Goal: Task Accomplishment & Management: Use online tool/utility

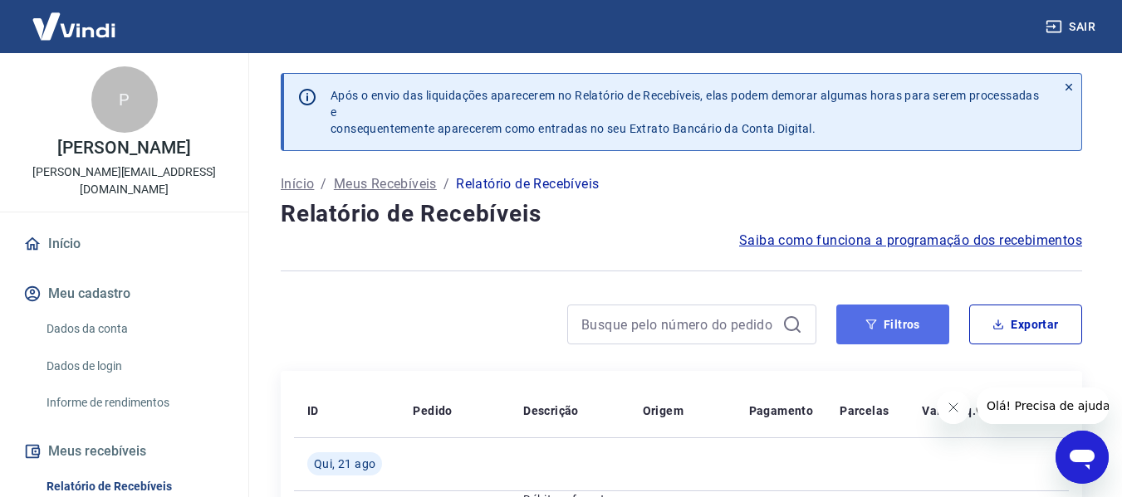
click at [918, 318] on button "Filtros" at bounding box center [892, 325] width 113 height 40
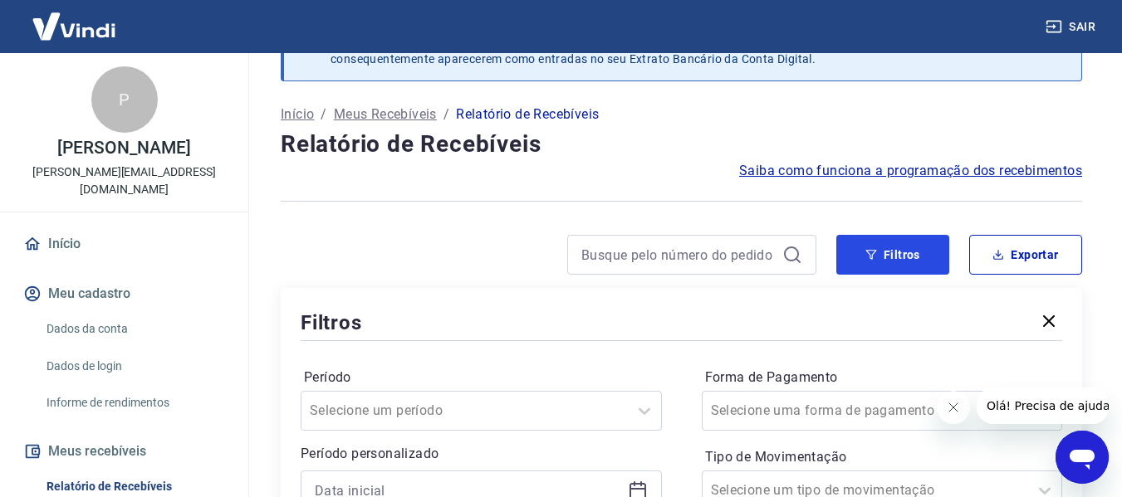
scroll to position [166, 0]
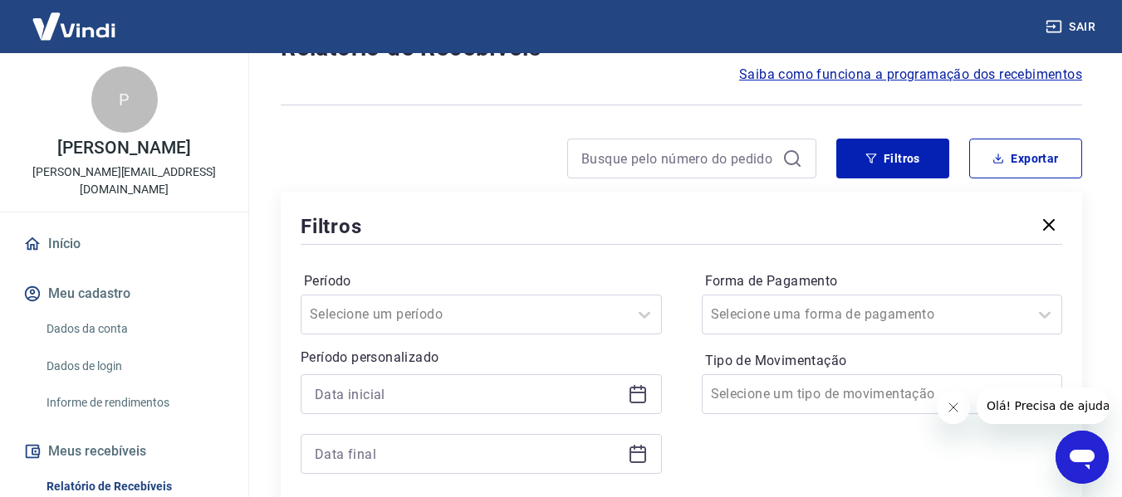
click at [643, 403] on icon at bounding box center [637, 395] width 17 height 17
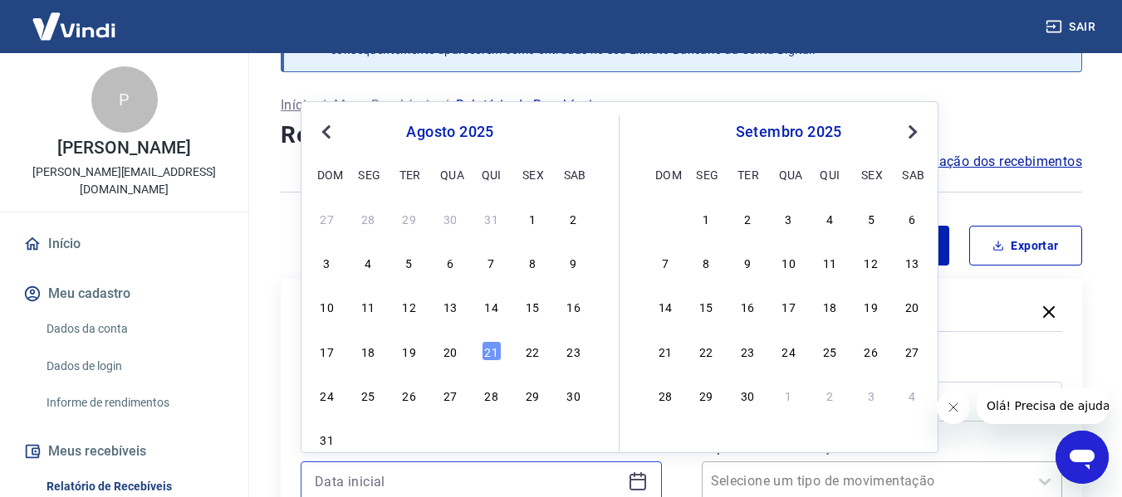
scroll to position [83, 0]
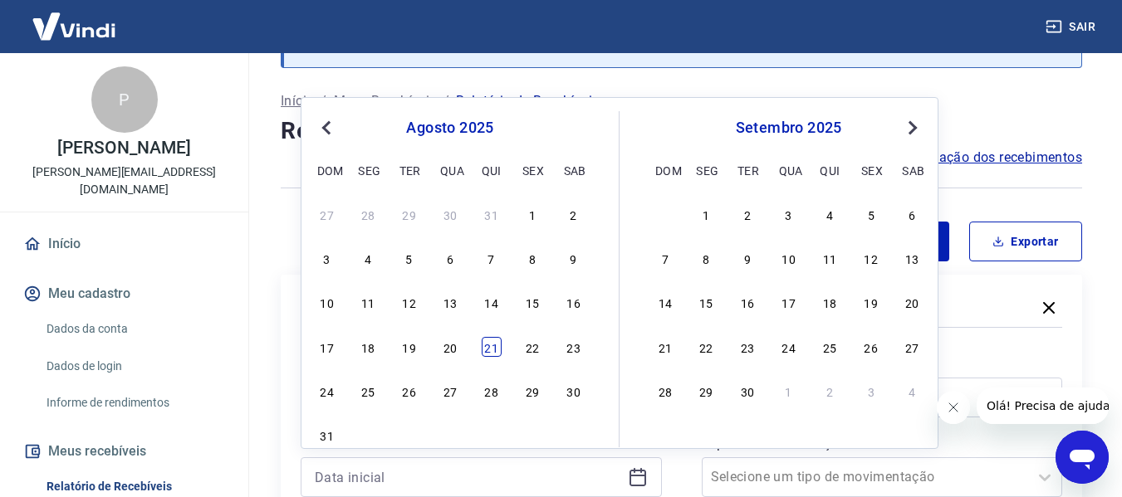
click at [494, 354] on div "21" at bounding box center [492, 347] width 20 height 20
type input "[DATE]"
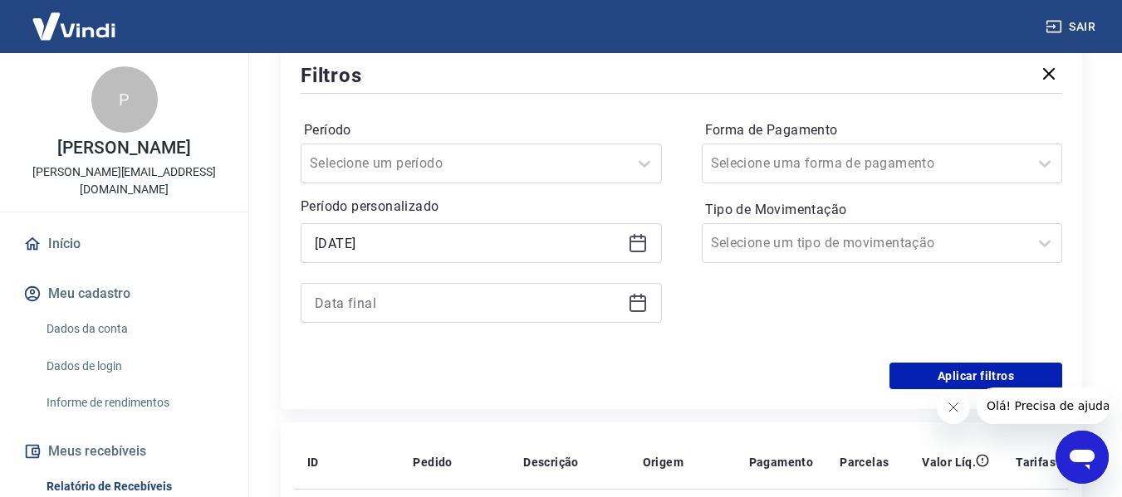
scroll to position [332, 0]
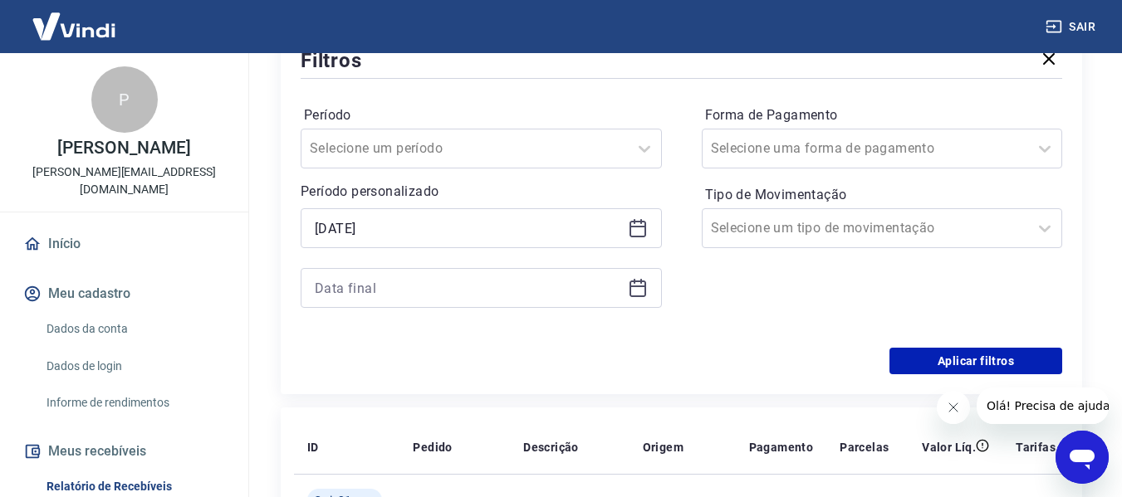
click at [631, 278] on icon at bounding box center [638, 288] width 20 height 20
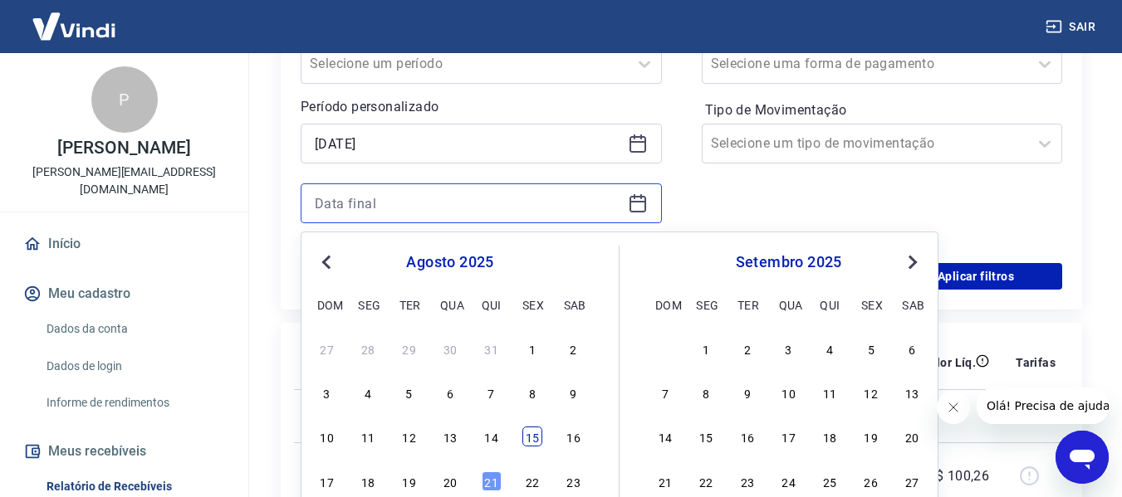
scroll to position [498, 0]
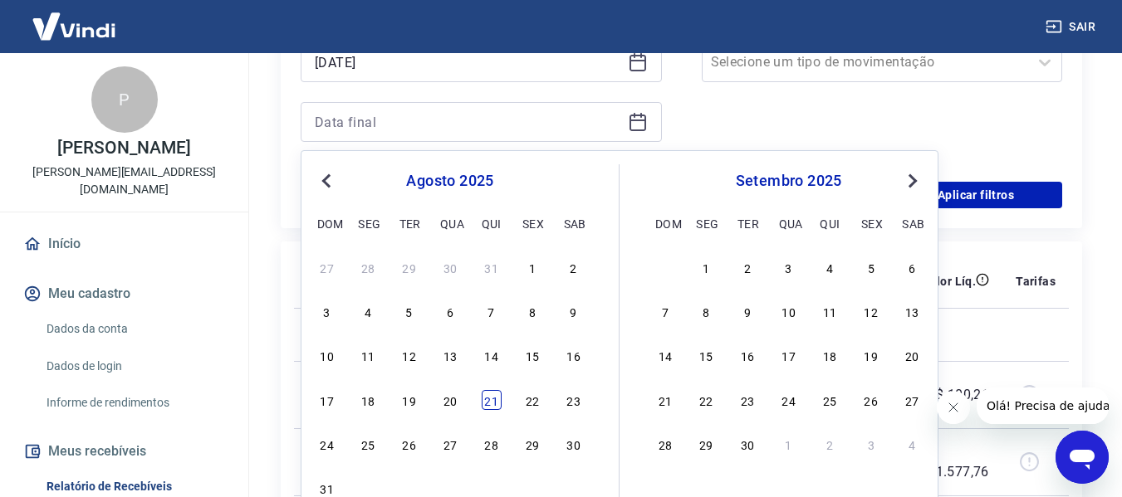
click at [492, 399] on div "21" at bounding box center [492, 400] width 20 height 20
type input "[DATE]"
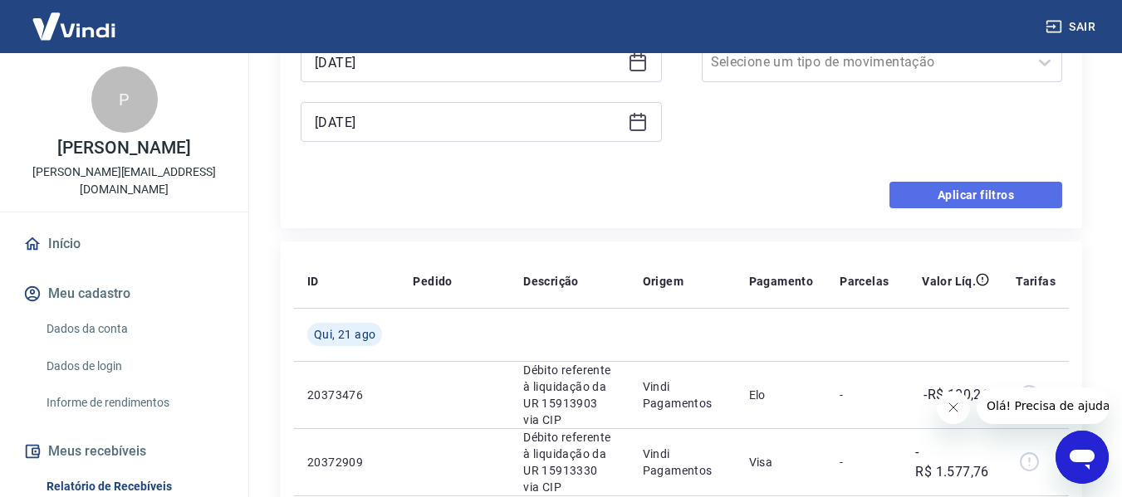
click at [937, 190] on button "Aplicar filtros" at bounding box center [975, 195] width 173 height 27
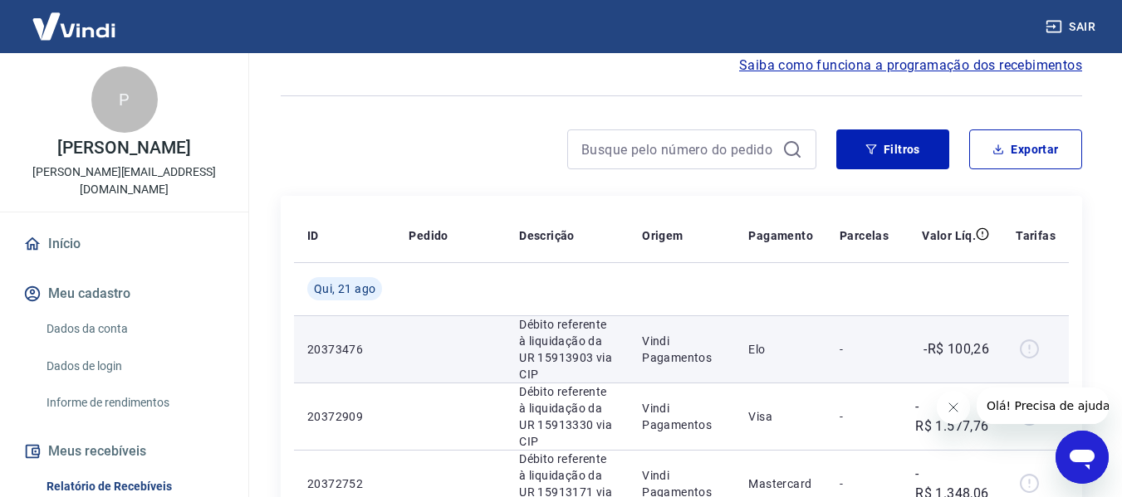
scroll to position [249, 0]
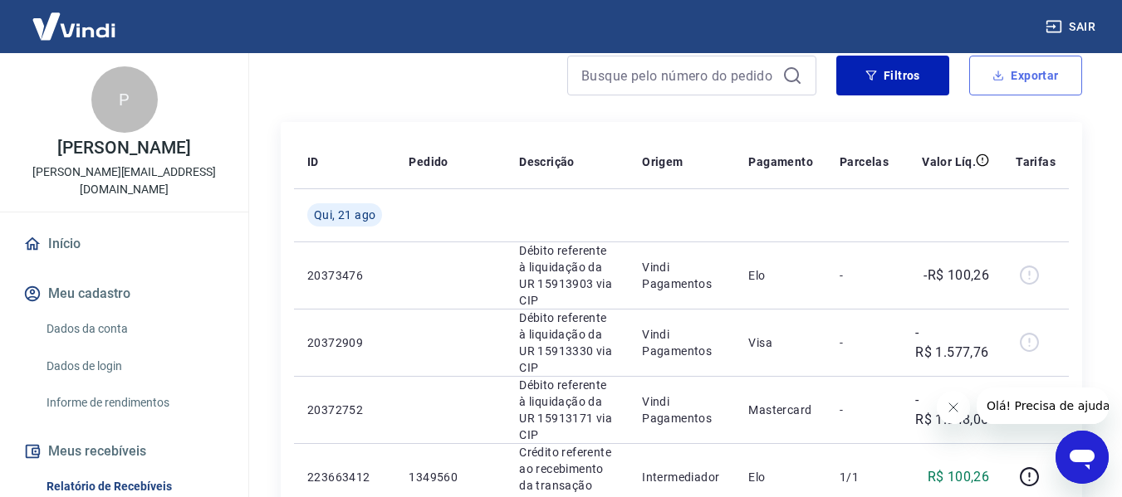
click at [1032, 79] on button "Exportar" at bounding box center [1025, 76] width 113 height 40
type input "[DATE]"
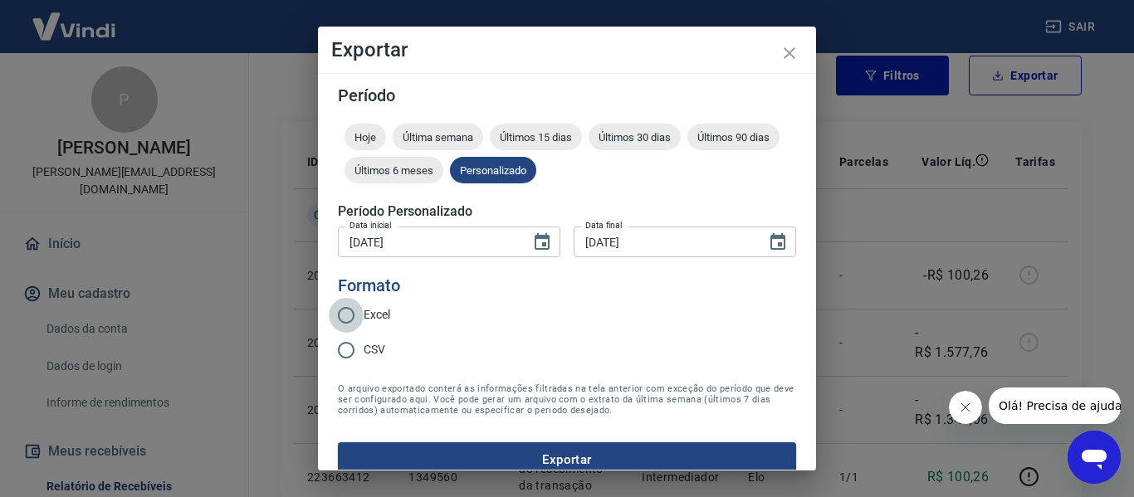
click at [340, 306] on input "Excel" at bounding box center [346, 315] width 35 height 35
radio input "true"
click at [535, 459] on button "Exportar" at bounding box center [567, 460] width 458 height 35
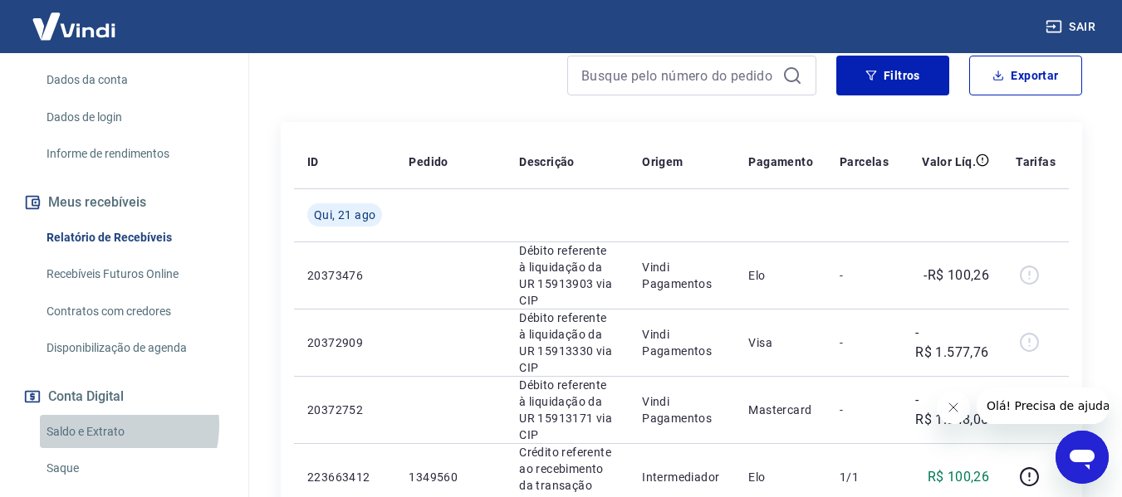
click at [100, 424] on link "Saldo e Extrato" at bounding box center [134, 432] width 188 height 34
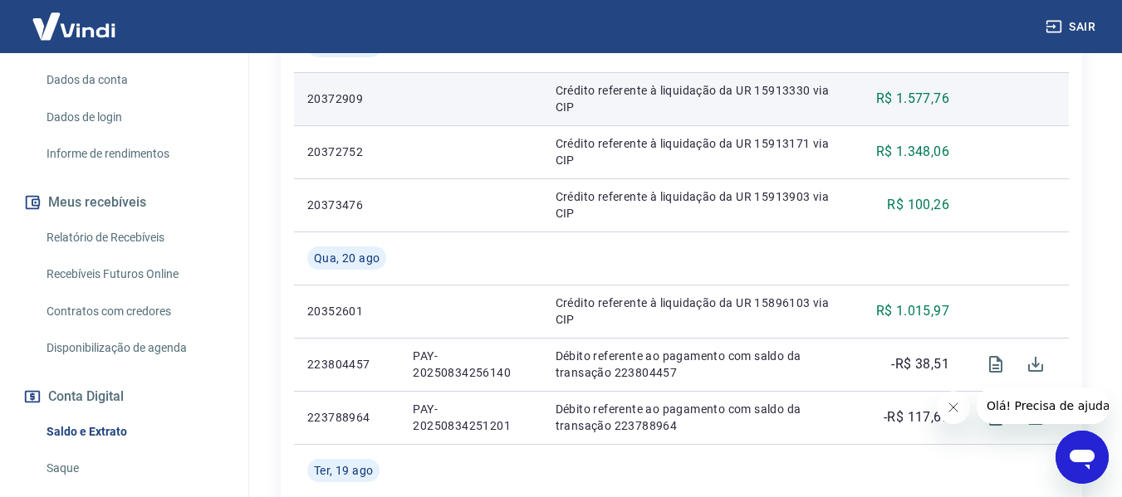
scroll to position [166, 0]
